Goal: Information Seeking & Learning: Learn about a topic

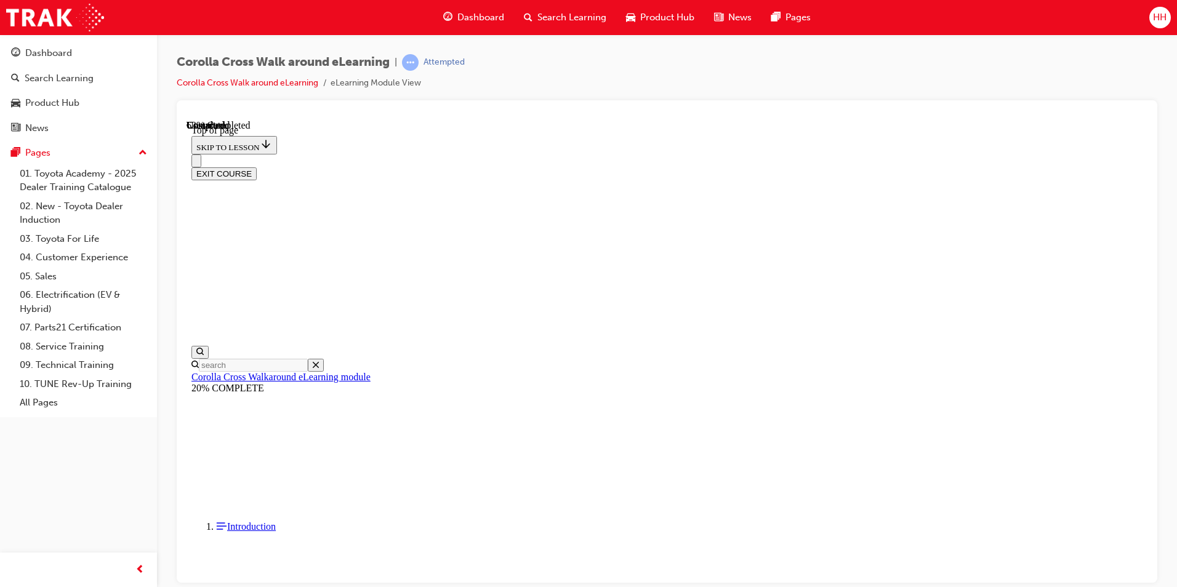
scroll to position [1516, 0]
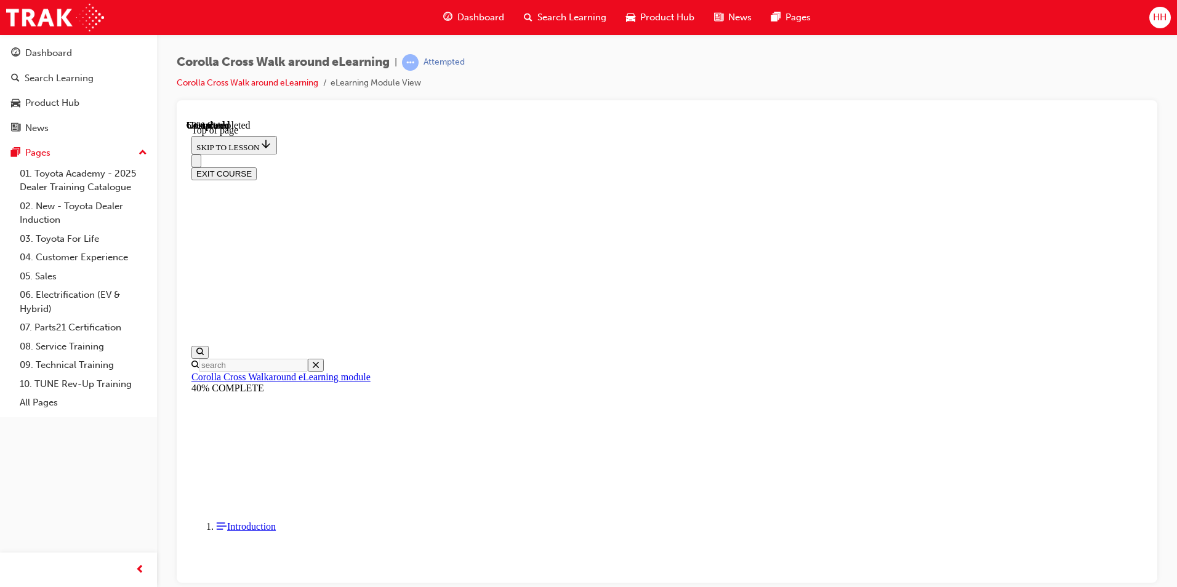
scroll to position [307, 0]
drag, startPoint x: 574, startPoint y: 340, endPoint x: 568, endPoint y: 334, distance: 9.6
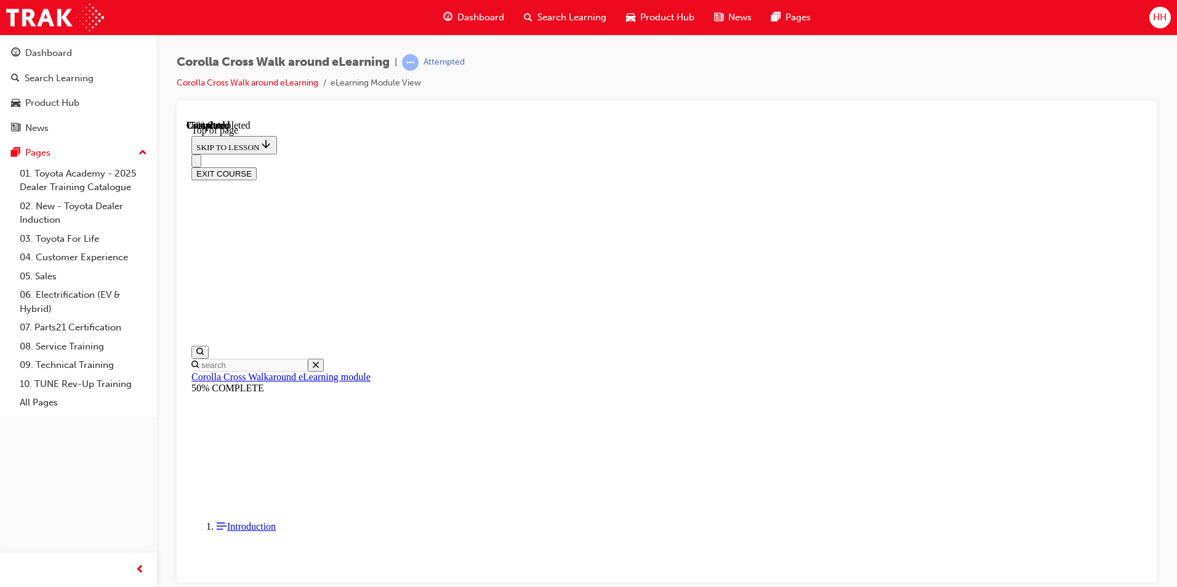
scroll to position [342, 0]
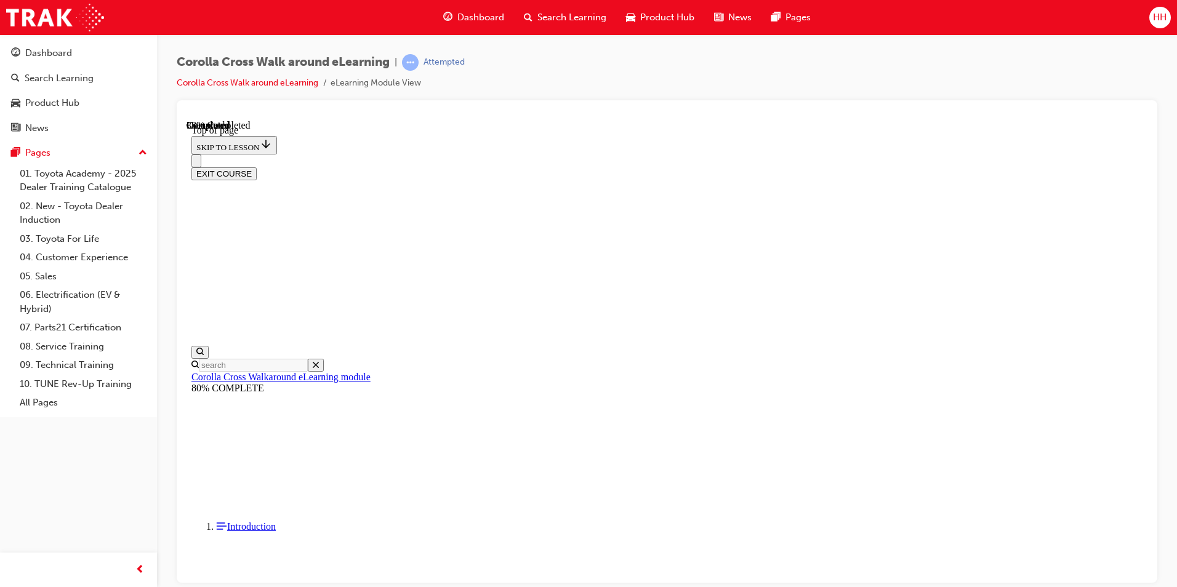
scroll to position [161, 0]
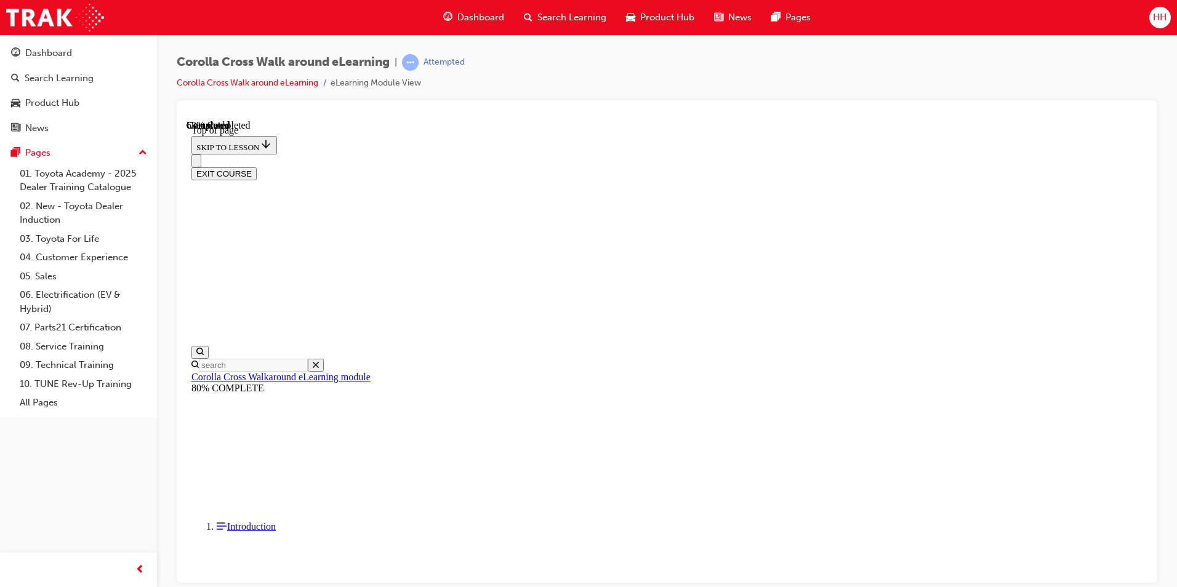
scroll to position [38, 0]
